Goal: Transaction & Acquisition: Obtain resource

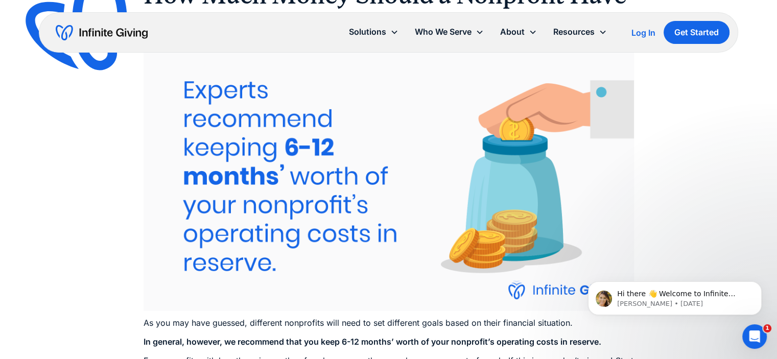
scroll to position [2123, 0]
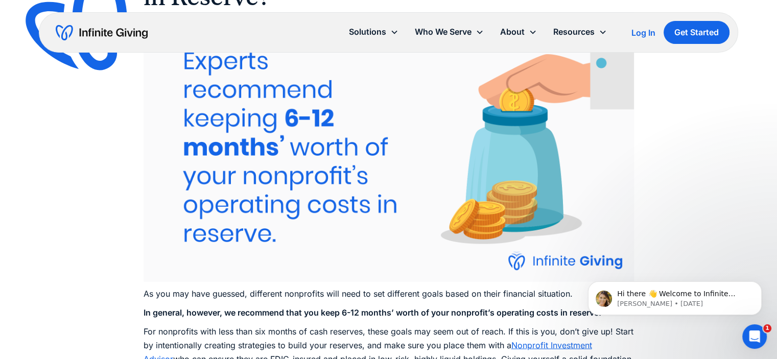
drag, startPoint x: 776, startPoint y: 143, endPoint x: 775, endPoint y: 151, distance: 7.8
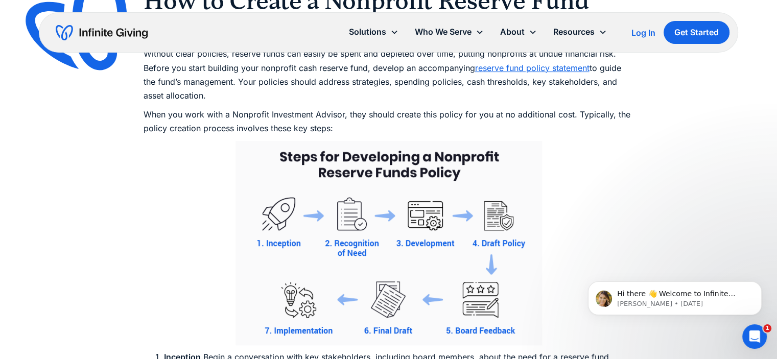
scroll to position [4349, 0]
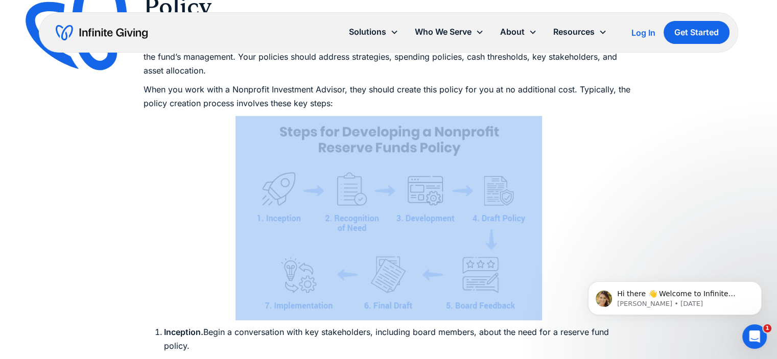
drag, startPoint x: 776, startPoint y: 235, endPoint x: 777, endPoint y: 240, distance: 5.1
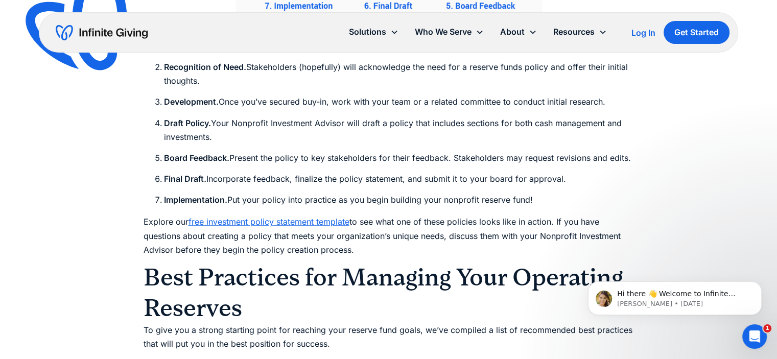
scroll to position [4657, 0]
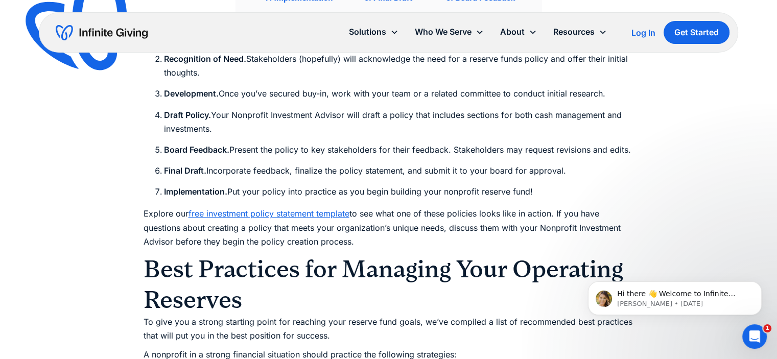
click at [284, 219] on link "free investment policy statement template" at bounding box center [269, 214] width 161 height 10
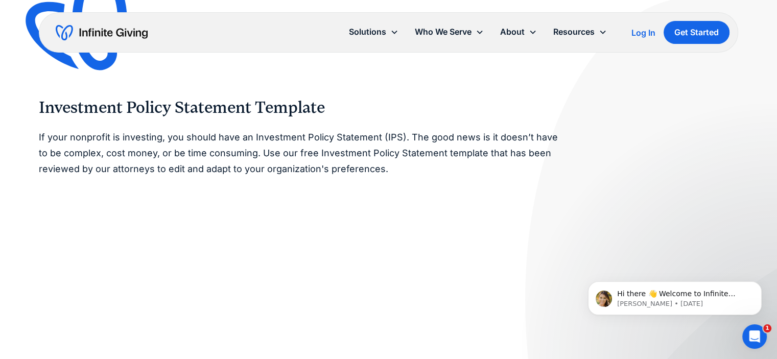
click at [775, 38] on img at bounding box center [747, 303] width 449 height 607
